Goal: Information Seeking & Learning: Learn about a topic

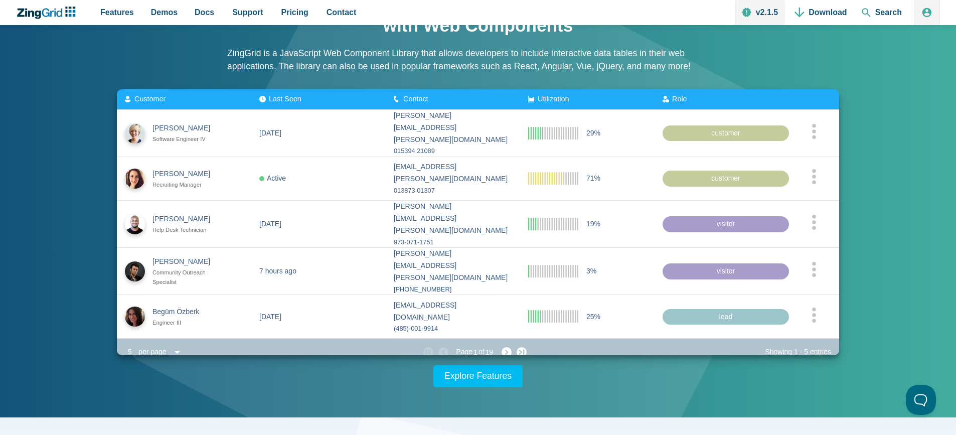
scroll to position [84, 0]
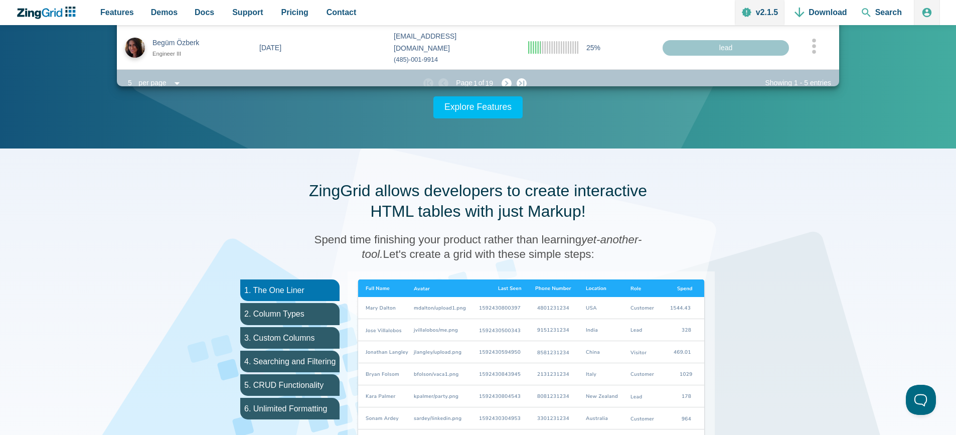
scroll to position [336, 0]
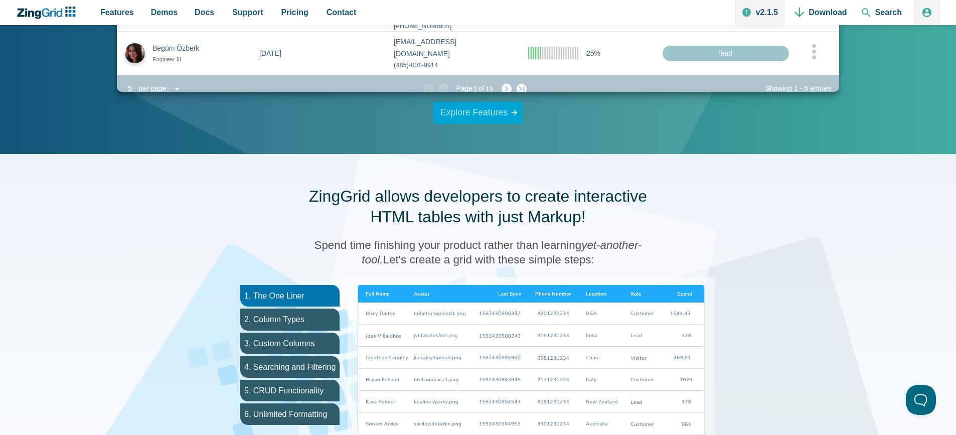
click at [496, 114] on link "Explore Features" at bounding box center [478, 113] width 89 height 22
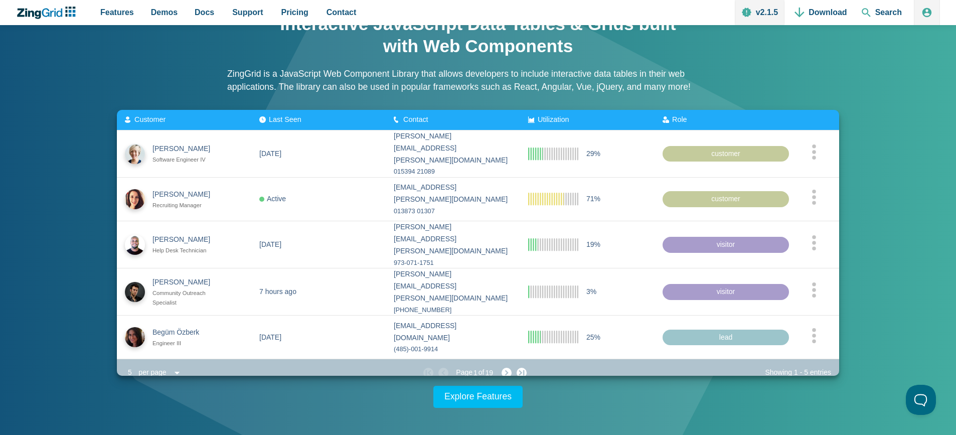
scroll to position [57, 0]
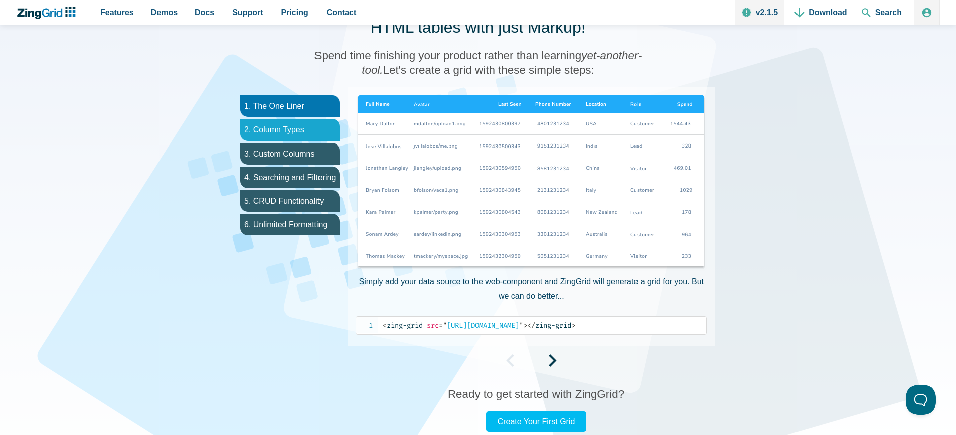
click at [308, 132] on li "2. Column Types" at bounding box center [289, 130] width 99 height 22
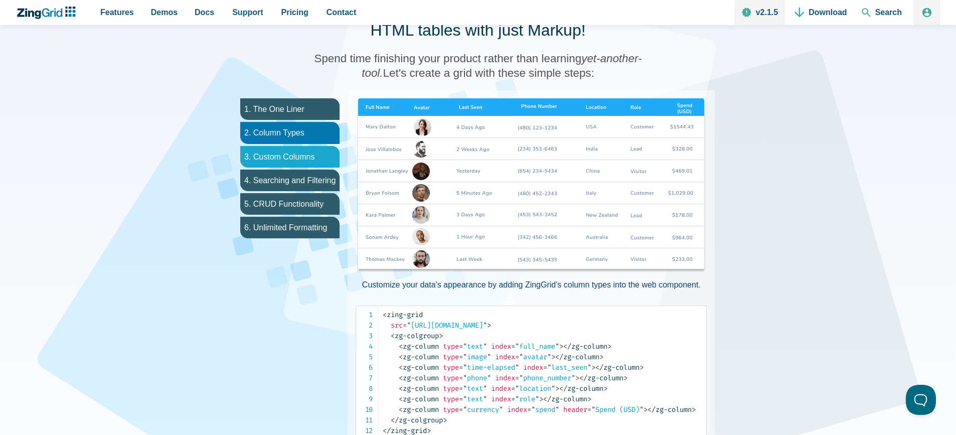
scroll to position [520, 0]
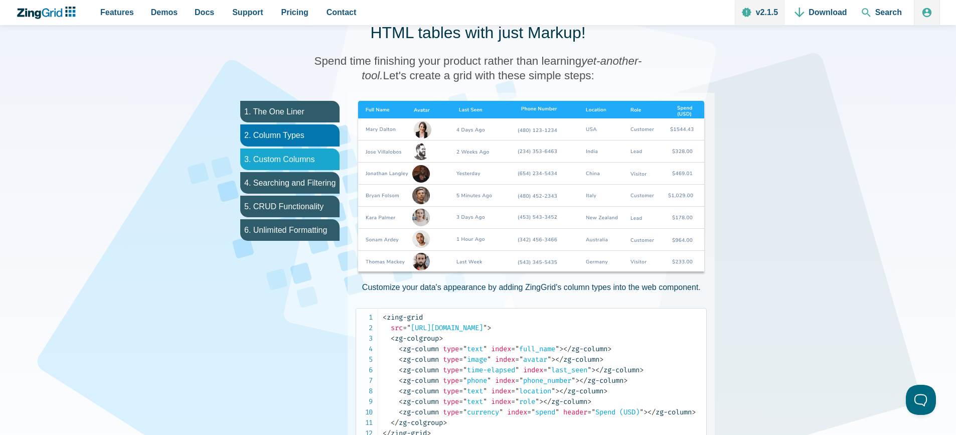
click at [300, 154] on li "3. Custom Columns" at bounding box center [289, 160] width 99 height 22
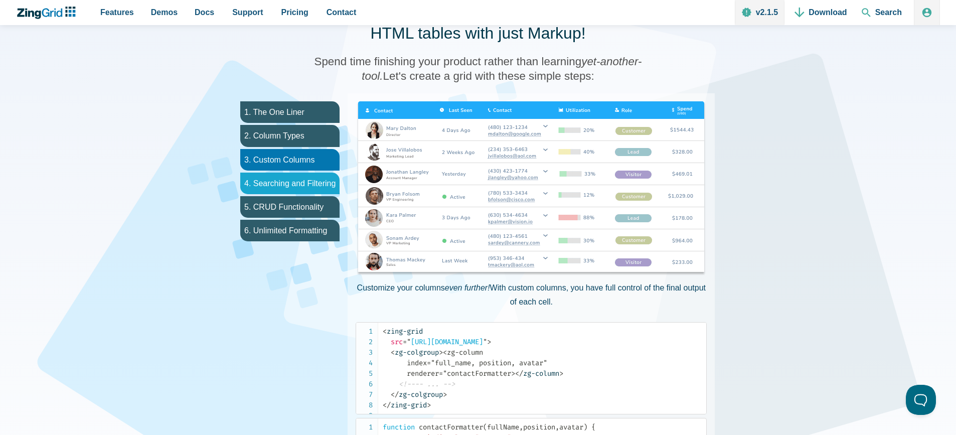
click at [301, 190] on li "4. Searching and Filtering" at bounding box center [289, 184] width 99 height 22
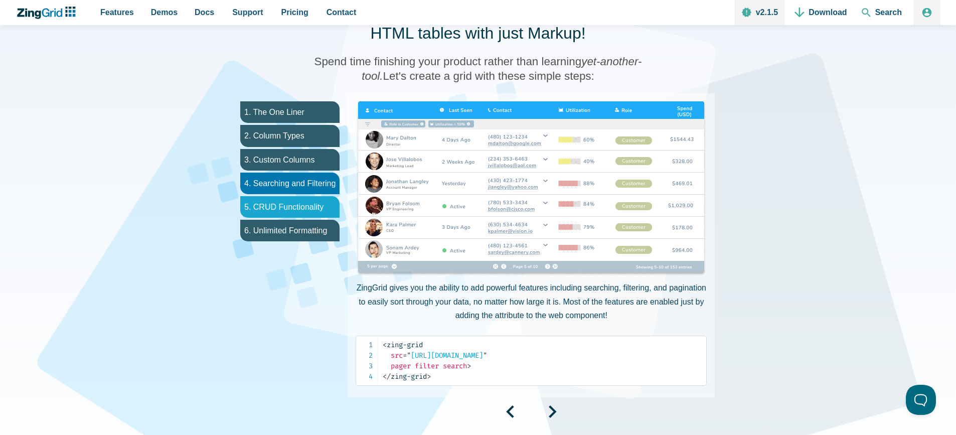
click at [296, 203] on li "5. CRUD Functionality" at bounding box center [289, 207] width 99 height 22
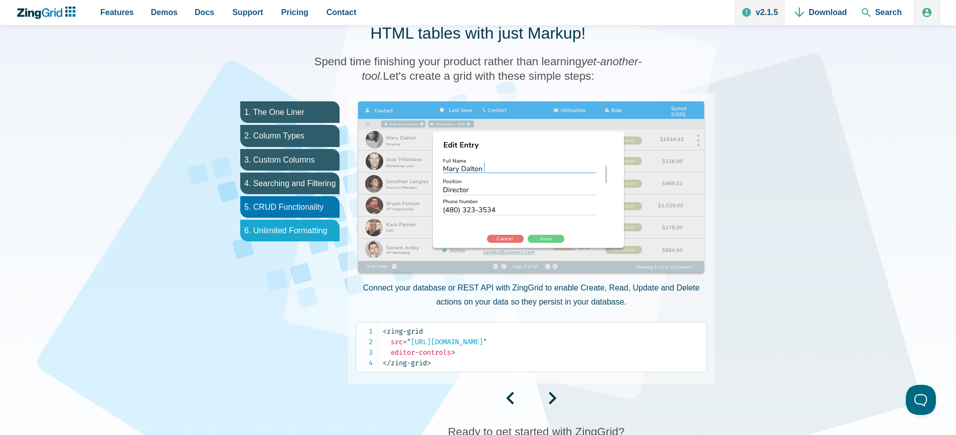
click at [292, 236] on li "6. Unlimited Formatting" at bounding box center [289, 231] width 99 height 22
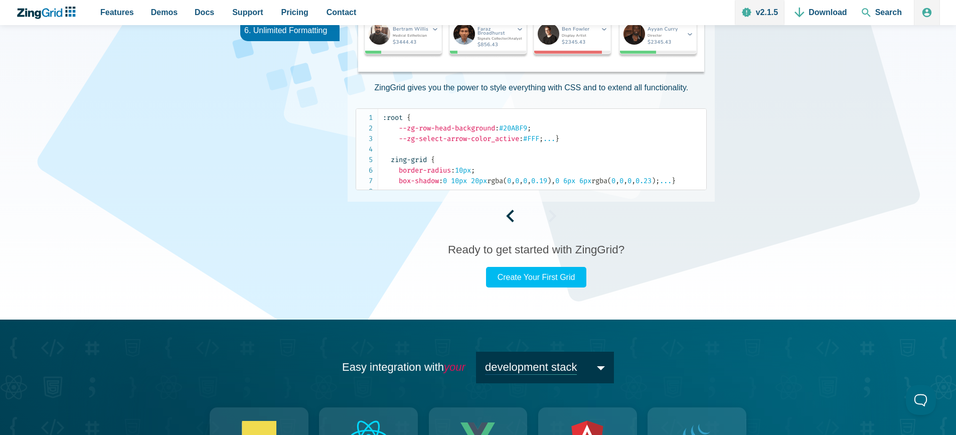
scroll to position [723, 0]
